Goal: Information Seeking & Learning: Learn about a topic

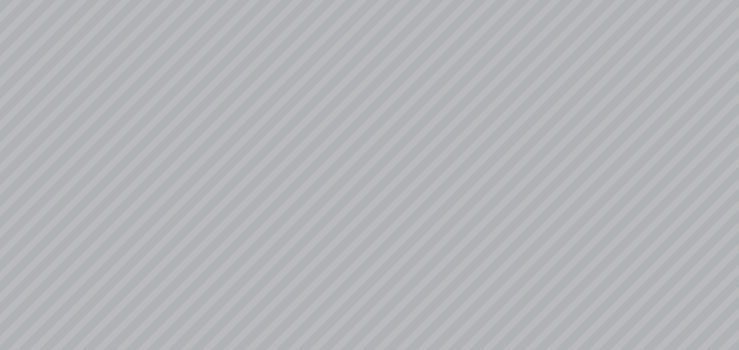
click at [410, 331] on div "1 ٢ � ، ل ٍ نــور ْ ــن ِ م َ ــة َ ك ِ ئ لا َ عالــى الم َ ت ُ ــه ّ الل َ ــق…" at bounding box center [369, 175] width 739 height 350
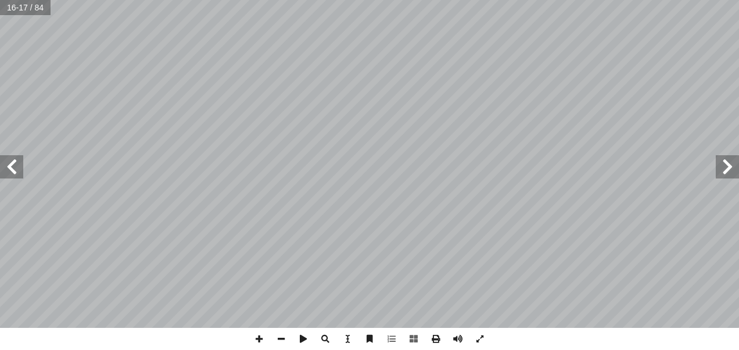
click at [16, 169] on span at bounding box center [11, 166] width 23 height 23
click at [6, 174] on span at bounding box center [11, 166] width 23 height 23
